Goal: Information Seeking & Learning: Find specific fact

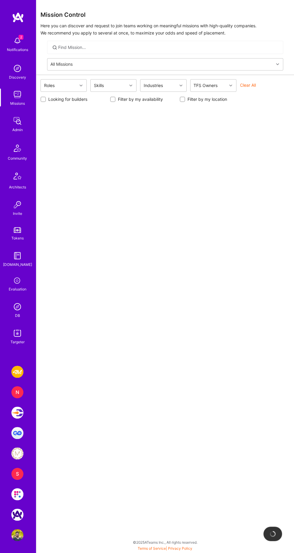
click at [21, 308] on img at bounding box center [17, 307] width 12 height 12
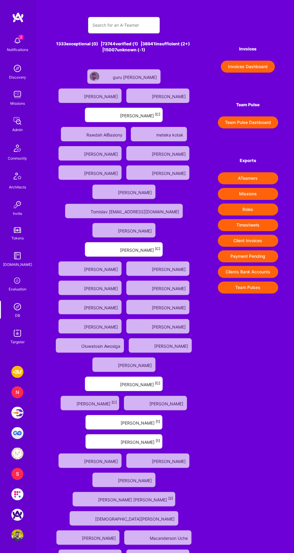
paste input "[EMAIL_ADDRESS][DOMAIN_NAME]"
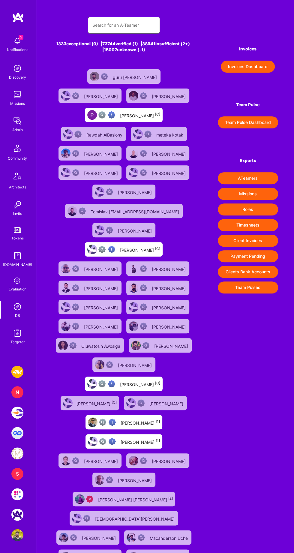
type input "[EMAIL_ADDRESS][DOMAIN_NAME]"
paste input "[EMAIL_ADDRESS][DOMAIN_NAME]"
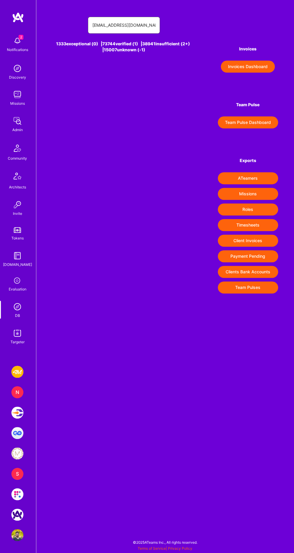
click at [146, 25] on input "[EMAIL_ADDRESS][DOMAIN_NAME]" at bounding box center [123, 25] width 63 height 14
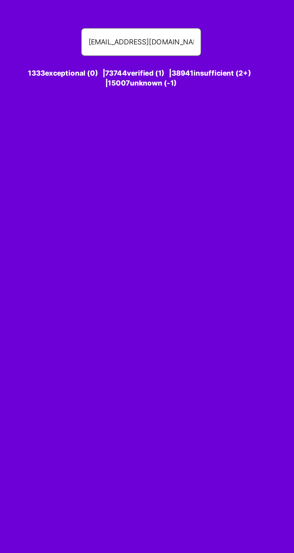
type input "[EMAIL_ADDRESS][DOMAIN_NAME]"
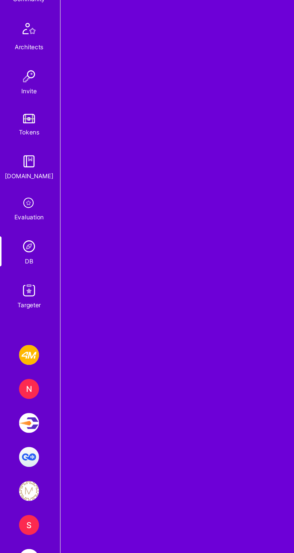
click at [16, 335] on img at bounding box center [17, 333] width 12 height 12
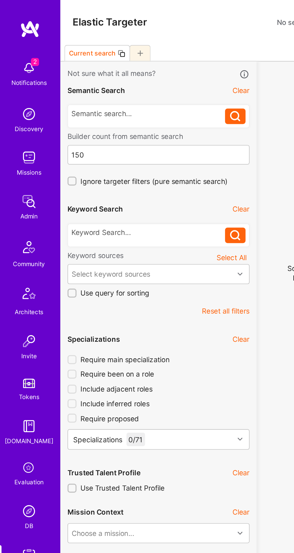
click at [62, 139] on div at bounding box center [89, 139] width 92 height 6
click at [141, 141] on icon at bounding box center [141, 141] width 6 height 6
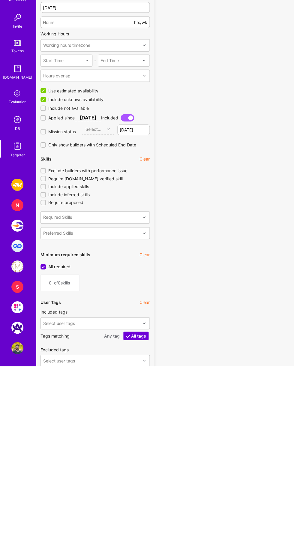
scroll to position [293, 0]
click at [71, 292] on span "Include not available" at bounding box center [68, 295] width 40 height 6
click at [46, 293] on input "Include not available" at bounding box center [44, 295] width 4 height 4
checkbox input "true"
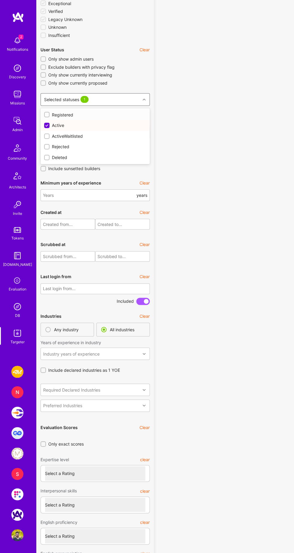
scroll to position [1141, 0]
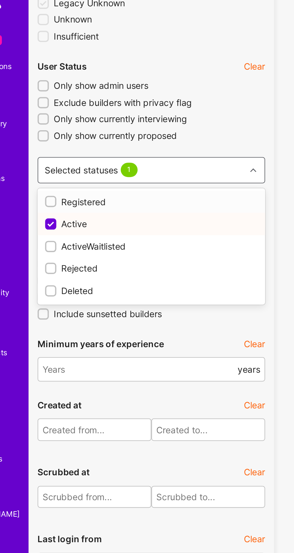
click at [73, 113] on div "Registered" at bounding box center [95, 115] width 102 height 6
click at [76, 134] on div "ActiveWaitlisted" at bounding box center [95, 136] width 102 height 6
click at [67, 144] on div "Rejected" at bounding box center [95, 147] width 102 height 6
click at [63, 155] on div "Deleted" at bounding box center [95, 157] width 102 height 6
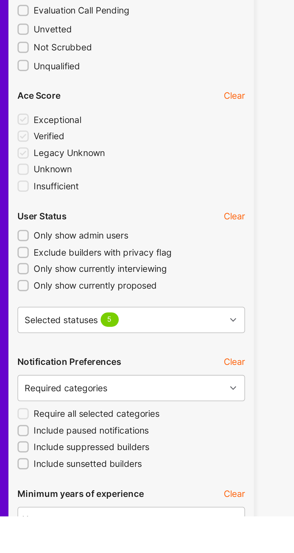
scroll to position [784, 0]
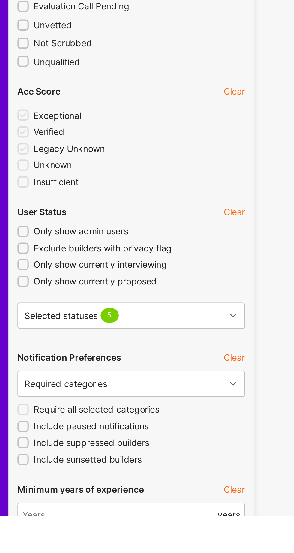
click at [43, 516] on input "Include suppressed builders" at bounding box center [44, 518] width 4 height 4
checkbox input "true"
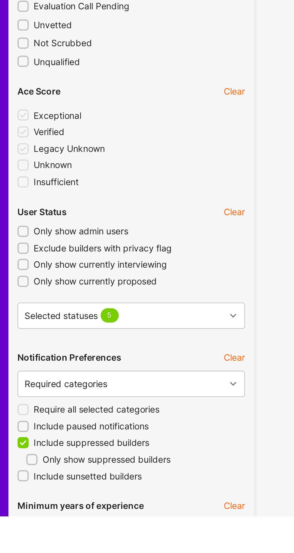
click at [44, 508] on input "Include paused notifications" at bounding box center [44, 510] width 4 height 4
checkbox input "true"
click at [44, 533] on input "Include sunsetted builders" at bounding box center [44, 533] width 4 height 4
checkbox input "true"
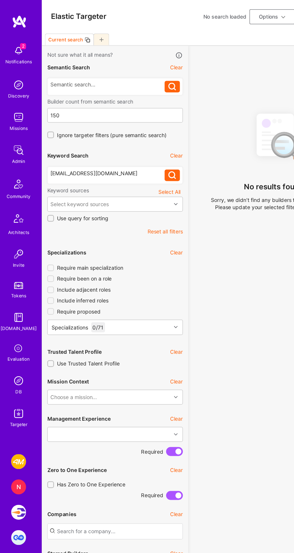
click at [78, 137] on div "[EMAIL_ADDRESS][DOMAIN_NAME]" at bounding box center [89, 139] width 92 height 6
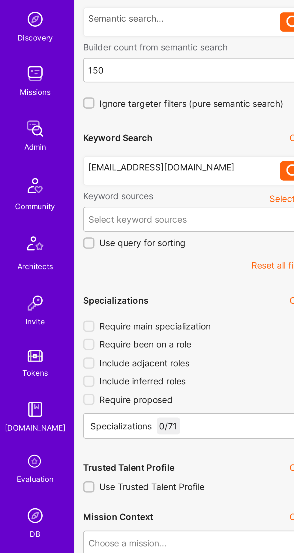
click at [49, 141] on div "[EMAIL_ADDRESS][DOMAIN_NAME]" at bounding box center [89, 139] width 92 height 6
click at [139, 140] on icon at bounding box center [141, 141] width 6 height 6
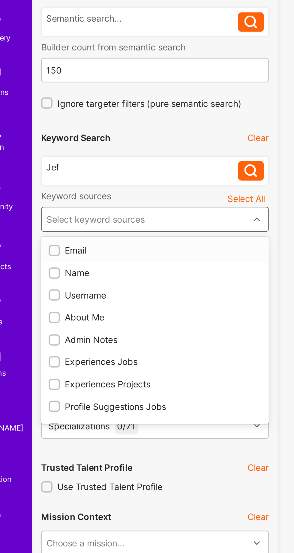
click at [46, 191] on input "checkbox" at bounding box center [47, 190] width 4 height 4
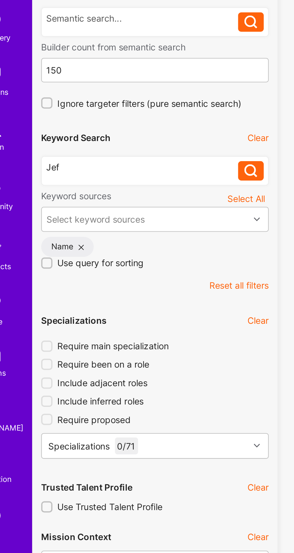
click at [141, 140] on icon at bounding box center [141, 141] width 6 height 6
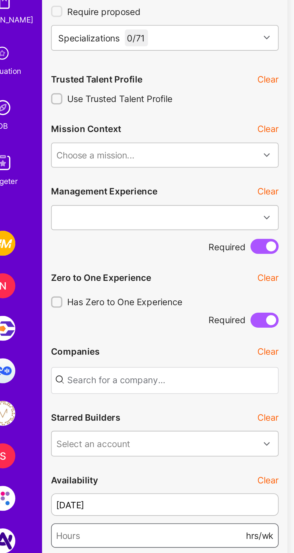
click at [104, 509] on input "number" at bounding box center [88, 512] width 90 height 14
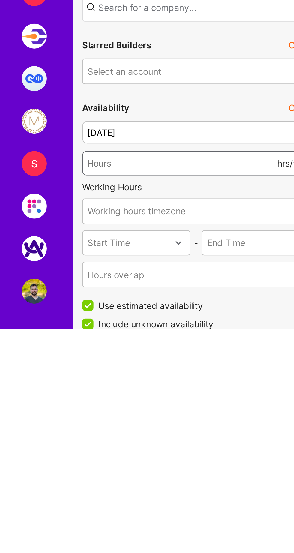
scroll to position [43, 0]
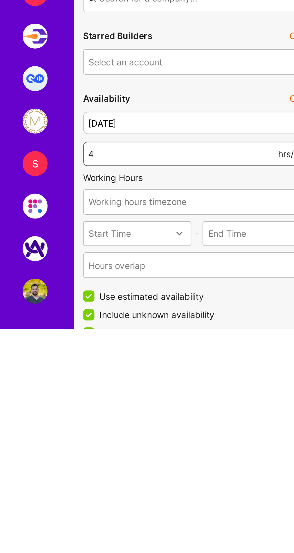
type input "40"
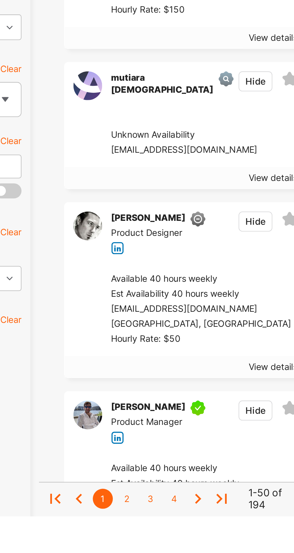
scroll to position [571, 0]
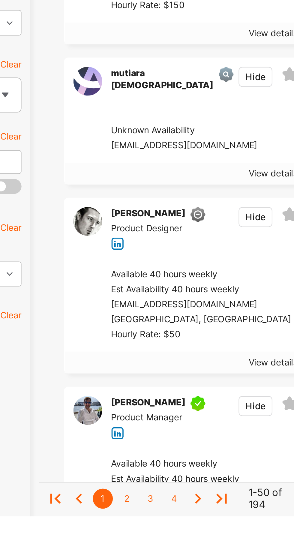
click at [203, 455] on div "[GEOGRAPHIC_DATA], [GEOGRAPHIC_DATA]" at bounding box center [236, 458] width 86 height 7
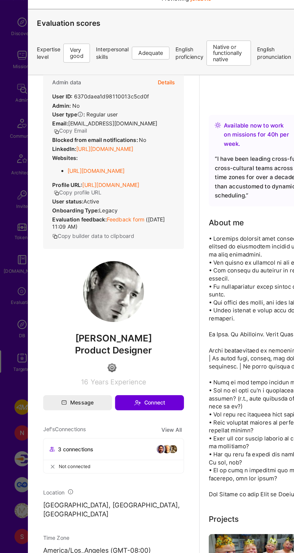
scroll to position [0, 0]
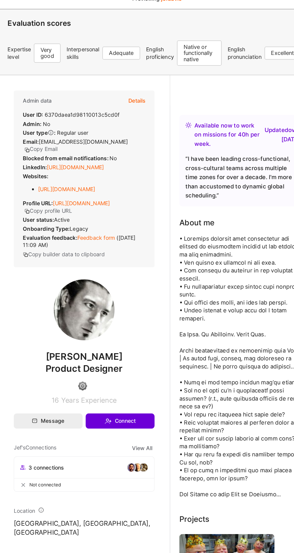
click at [103, 97] on button "Details" at bounding box center [107, 95] width 13 height 16
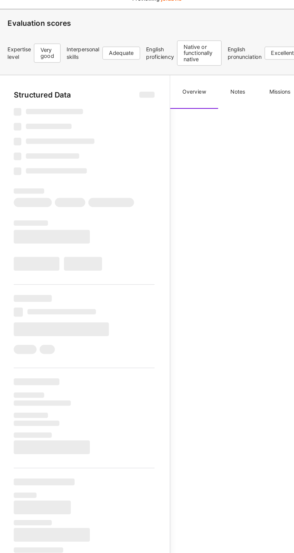
select select "Right Now"
select select "5"
select select "3"
select select "7"
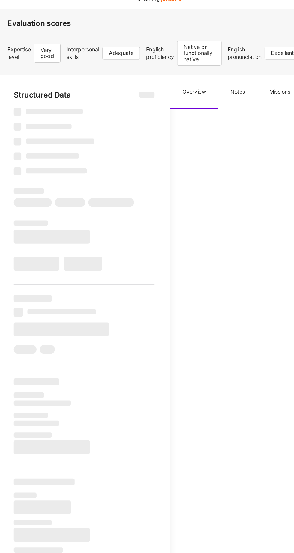
select select "US"
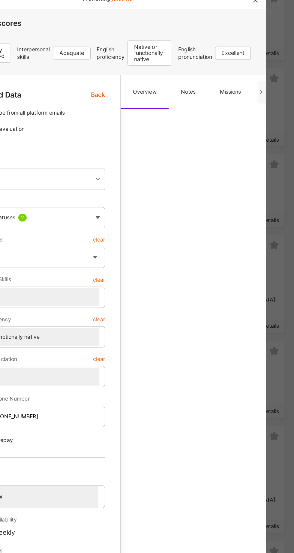
click at [190, 88] on button "Applications" at bounding box center [210, 88] width 43 height 26
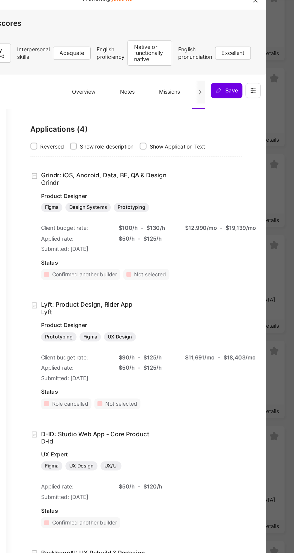
click at [142, 96] on button "Applications" at bounding box center [162, 88] width 43 height 26
click at [141, 98] on button "Missions" at bounding box center [123, 88] width 36 height 26
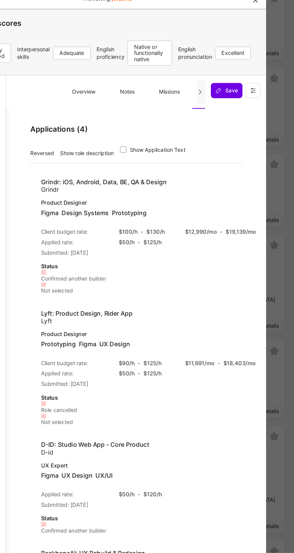
scroll to position [0, 48]
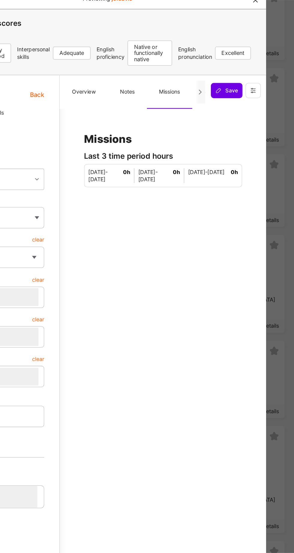
click at [145, 99] on button "Applications" at bounding box center [162, 88] width 43 height 26
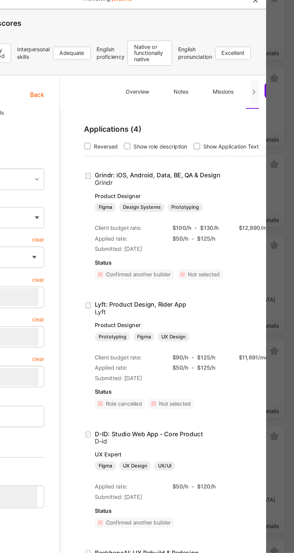
click at [133, 93] on button "Notes" at bounding box center [132, 88] width 31 height 26
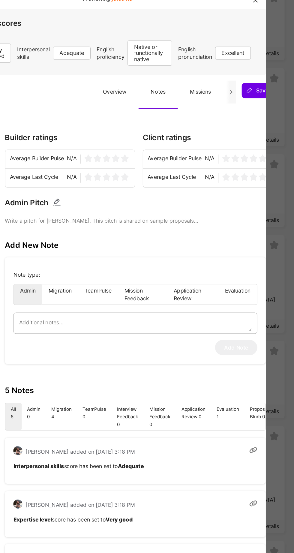
scroll to position [0, 112]
click at [171, 92] on div at bounding box center [170, 88] width 8 height 18
click at [169, 89] on icon at bounding box center [170, 88] width 4 height 4
click at [168, 90] on icon at bounding box center [170, 88] width 4 height 4
click at [170, 89] on icon at bounding box center [170, 88] width 4 height 4
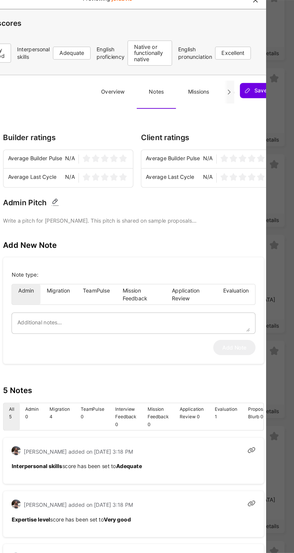
click at [171, 91] on div at bounding box center [170, 88] width 8 height 18
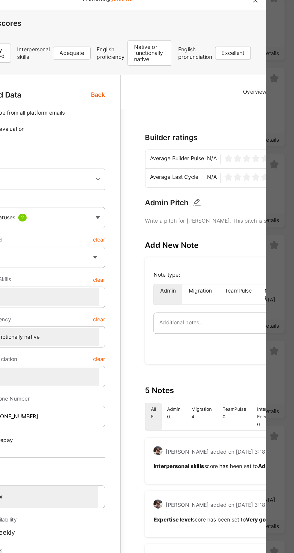
click at [70, 90] on span "Back" at bounding box center [66, 90] width 11 height 7
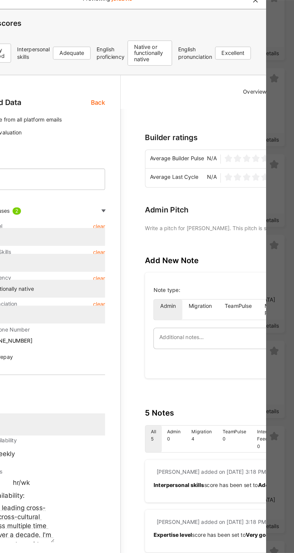
type textarea "x"
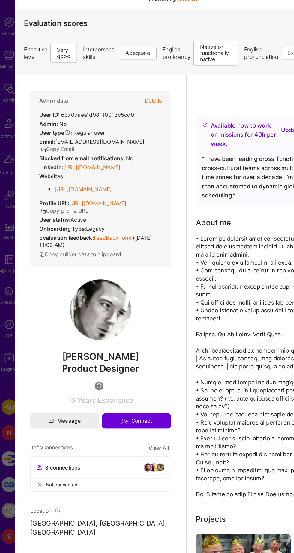
click at [105, 203] on link "Feedback form" at bounding box center [92, 202] width 30 height 5
